Goal: Information Seeking & Learning: Learn about a topic

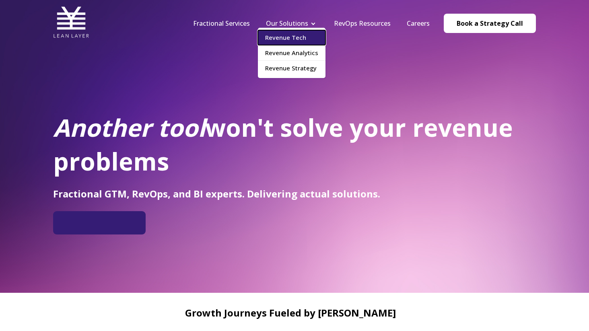
click at [305, 35] on link "Revenue Tech" at bounding box center [292, 37] width 68 height 15
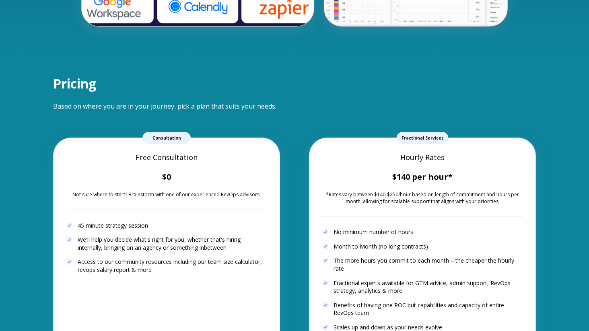
scroll to position [1877, 0]
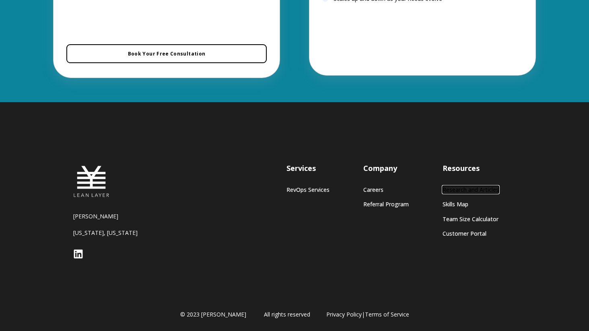
click at [488, 189] on link "Research and Articles" at bounding box center [471, 189] width 56 height 7
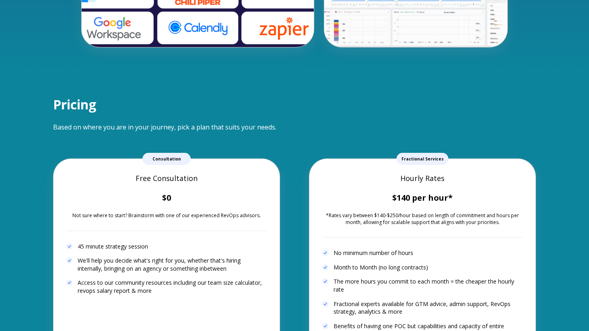
scroll to position [1528, 0]
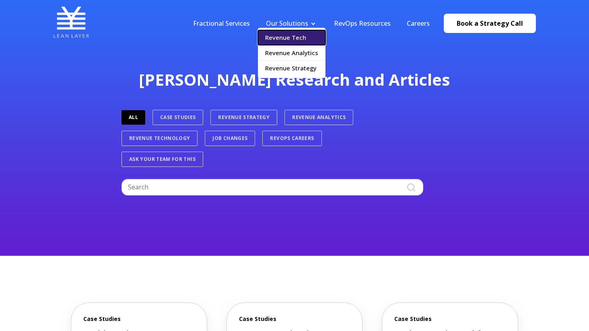
click at [296, 33] on link "Revenue Tech" at bounding box center [292, 37] width 68 height 15
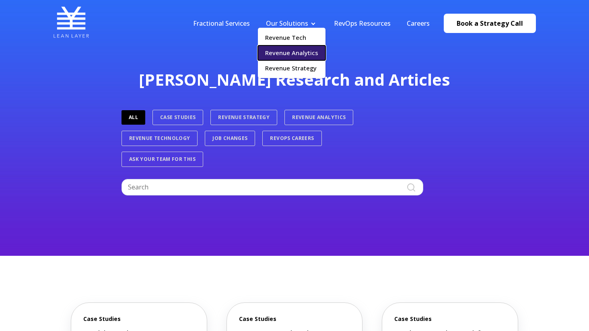
click at [291, 51] on link "Revenue Analytics" at bounding box center [292, 52] width 68 height 15
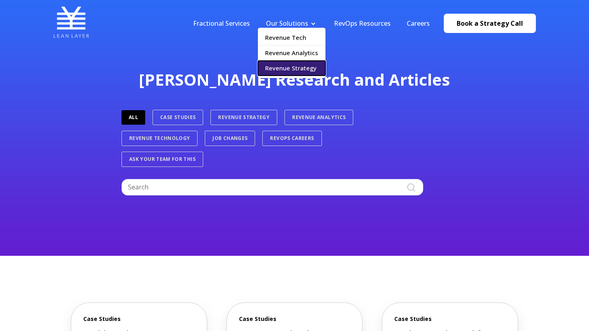
click at [291, 68] on link "Revenue Strategy" at bounding box center [292, 68] width 68 height 15
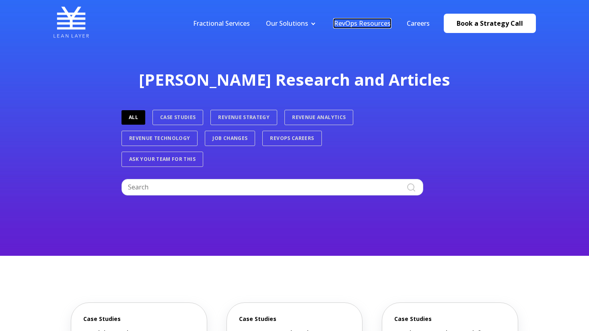
click at [360, 25] on link "RevOps Resources" at bounding box center [362, 23] width 57 height 9
click at [213, 22] on link "Fractional Services" at bounding box center [221, 23] width 57 height 9
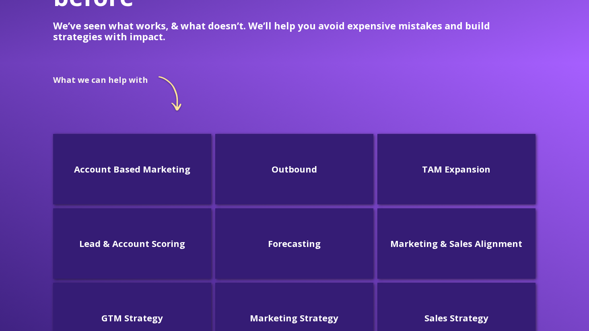
scroll to position [152, 0]
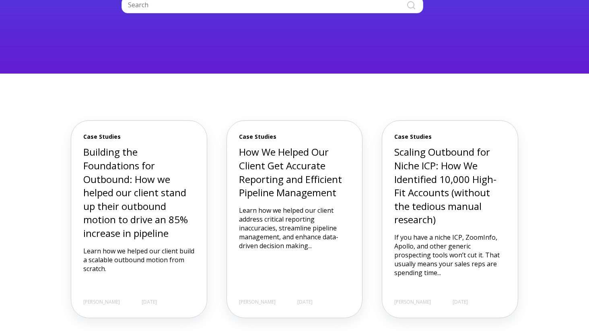
scroll to position [186, 0]
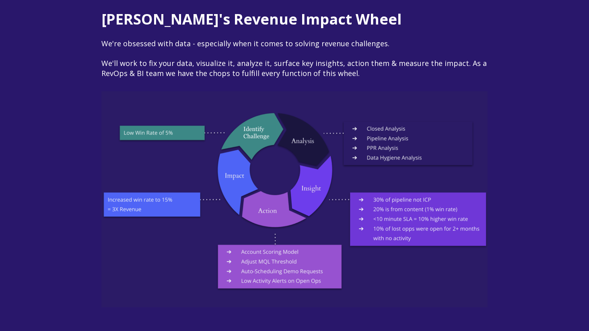
scroll to position [1002, 0]
